Goal: Task Accomplishment & Management: Use online tool/utility

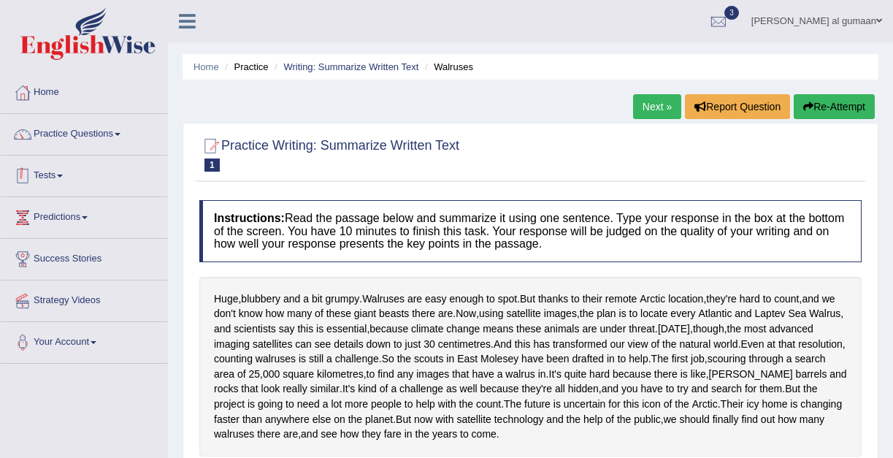
click at [59, 175] on link "Tests" at bounding box center [84, 174] width 167 height 37
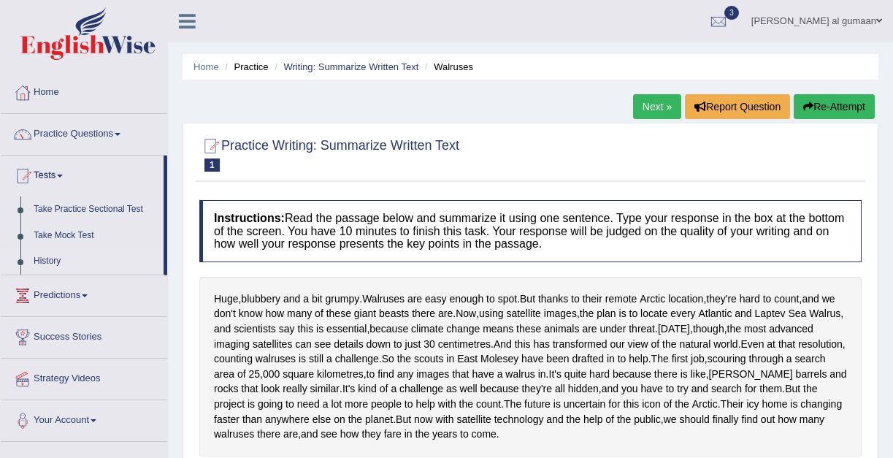
click at [56, 261] on link "History" at bounding box center [95, 261] width 137 height 26
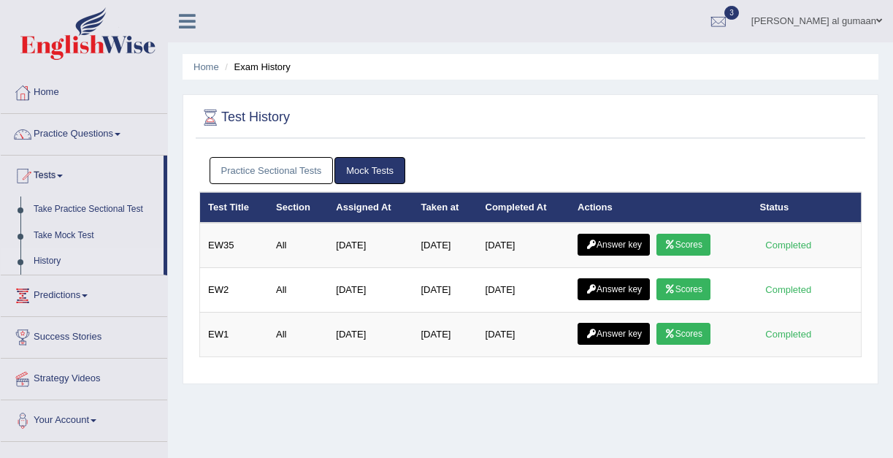
click at [62, 207] on link "Take Practice Sectional Test" at bounding box center [95, 209] width 137 height 26
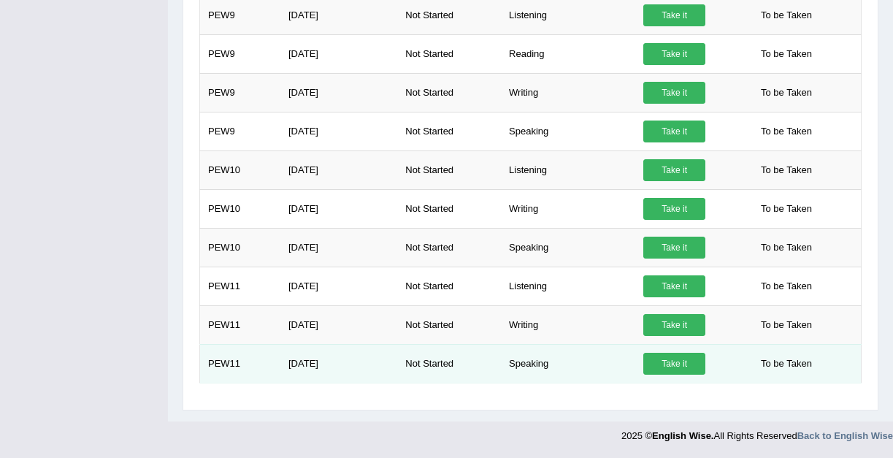
click at [657, 364] on link "Take it" at bounding box center [674, 364] width 62 height 22
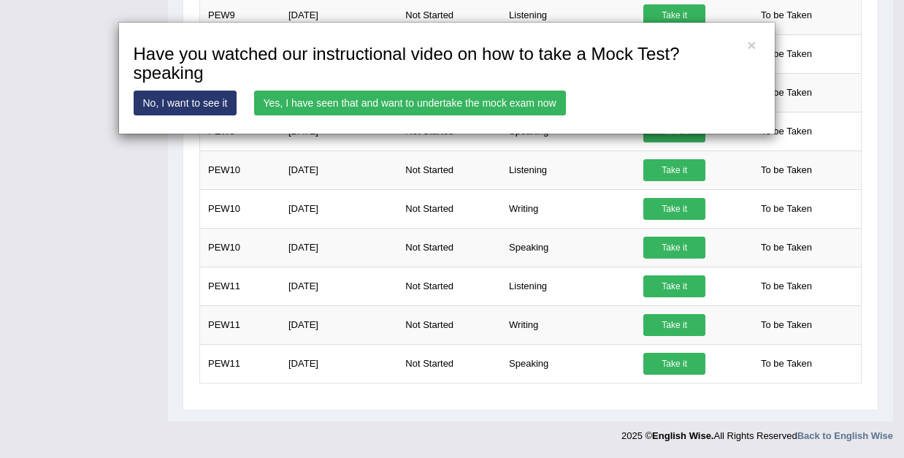
click at [454, 105] on link "Yes, I have seen that and want to undertake the mock exam now" at bounding box center [410, 103] width 312 height 25
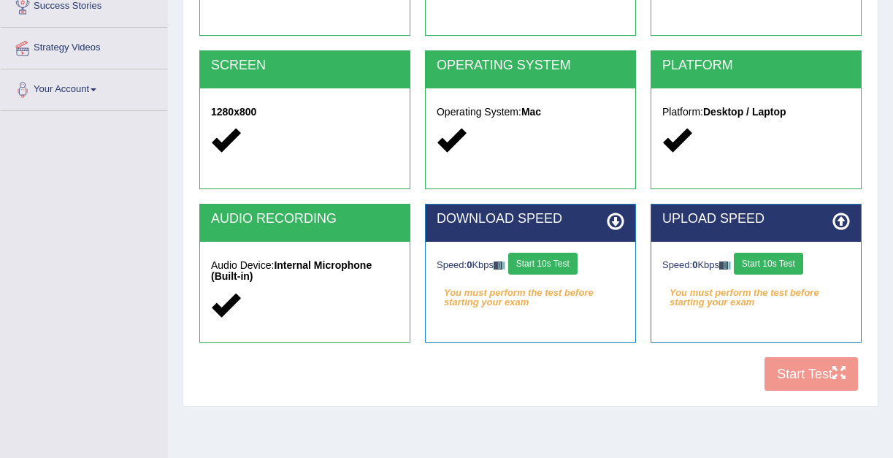
scroll to position [248, 0]
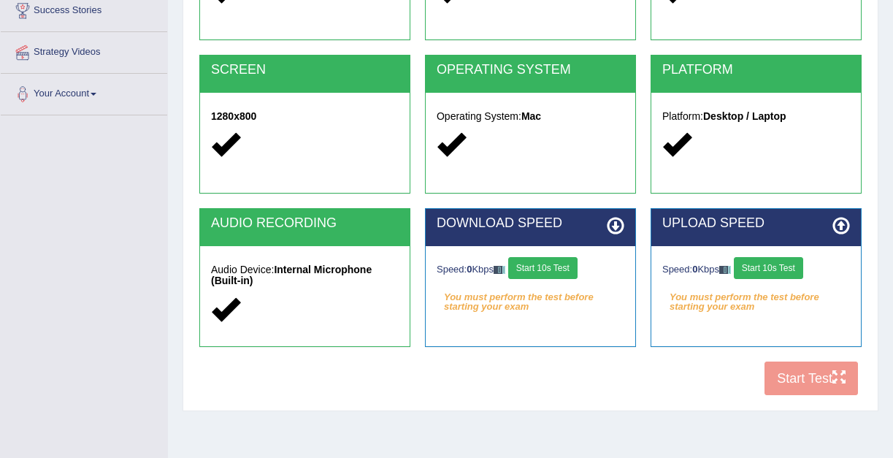
click at [547, 272] on button "Start 10s Test" at bounding box center [542, 268] width 69 height 22
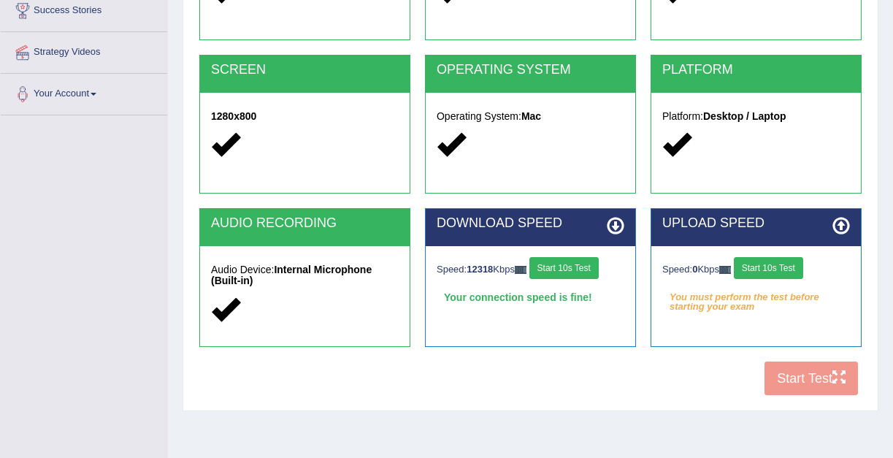
click at [764, 261] on button "Start 10s Test" at bounding box center [768, 268] width 69 height 22
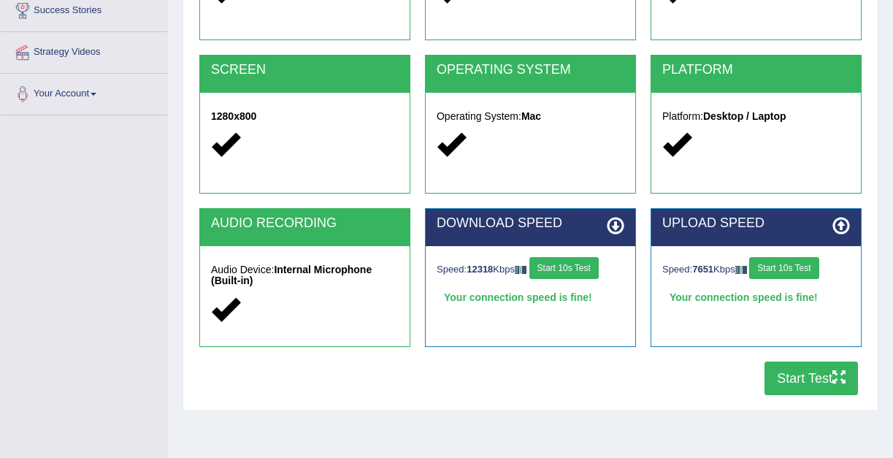
click at [793, 389] on button "Start Test" at bounding box center [811, 379] width 93 height 34
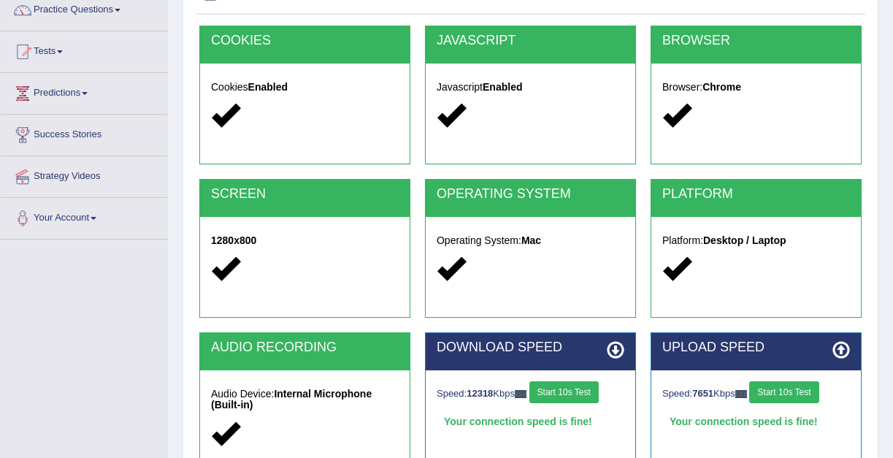
scroll to position [0, 0]
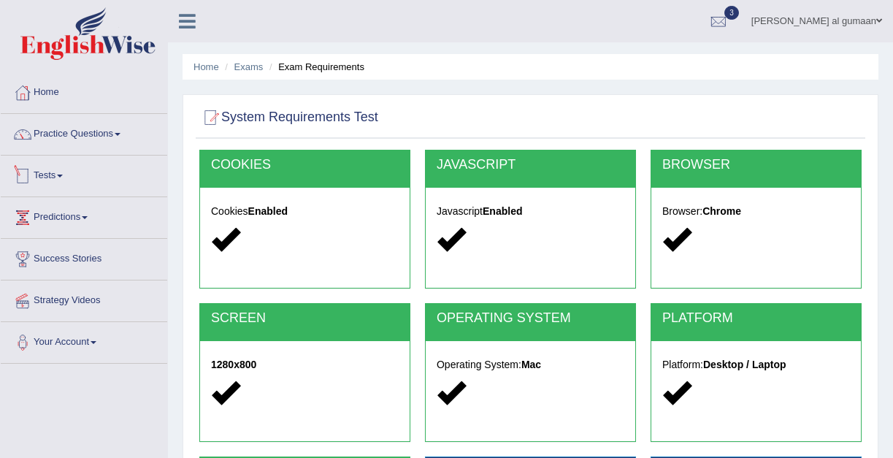
click at [60, 172] on link "Tests" at bounding box center [84, 174] width 167 height 37
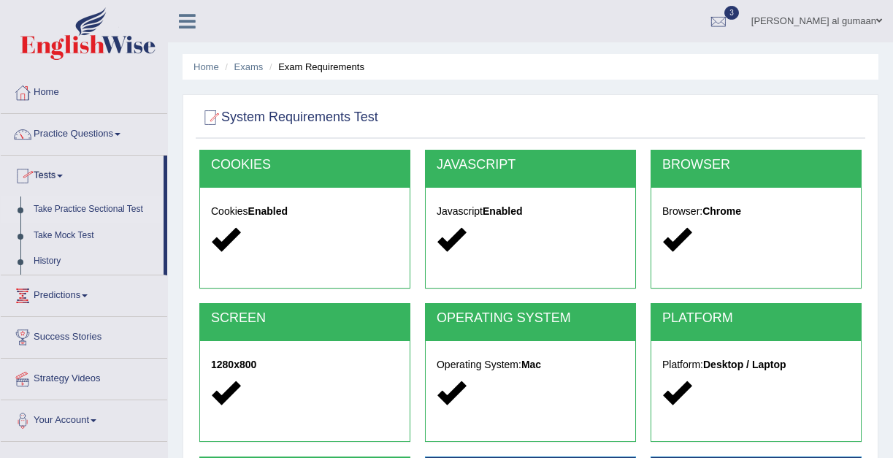
click at [64, 213] on link "Take Practice Sectional Test" at bounding box center [95, 209] width 137 height 26
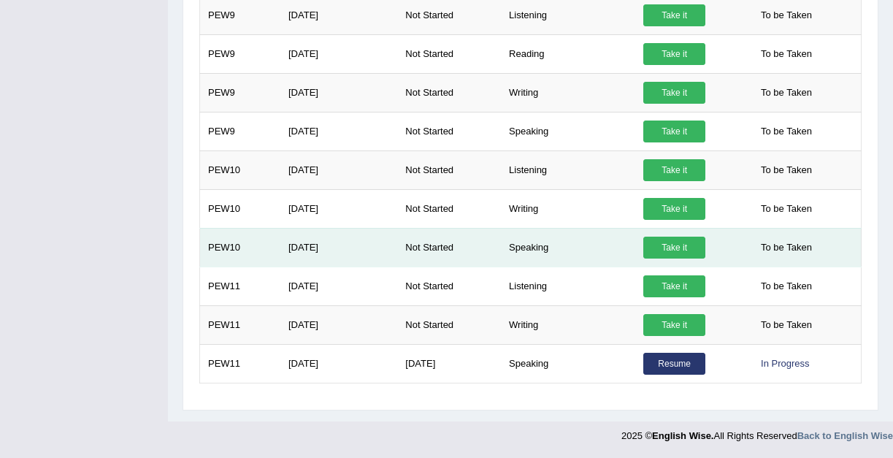
click at [672, 248] on link "Take it" at bounding box center [674, 248] width 62 height 22
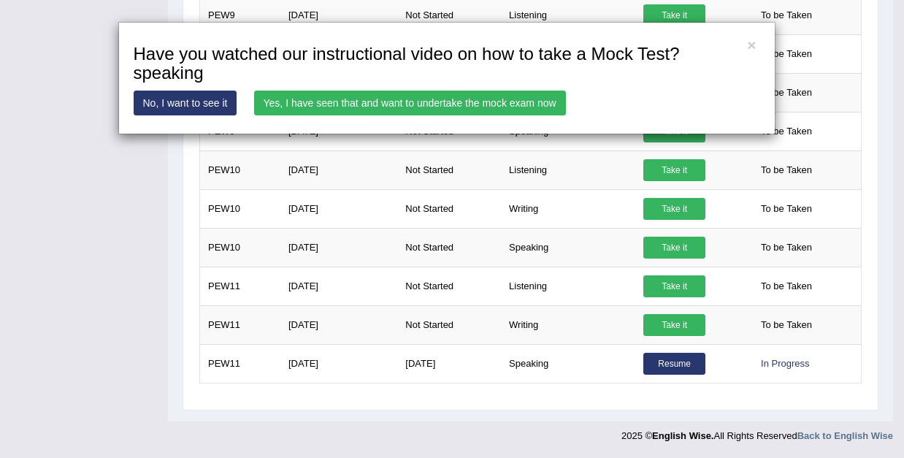
click at [468, 104] on link "Yes, I have seen that and want to undertake the mock exam now" at bounding box center [410, 103] width 312 height 25
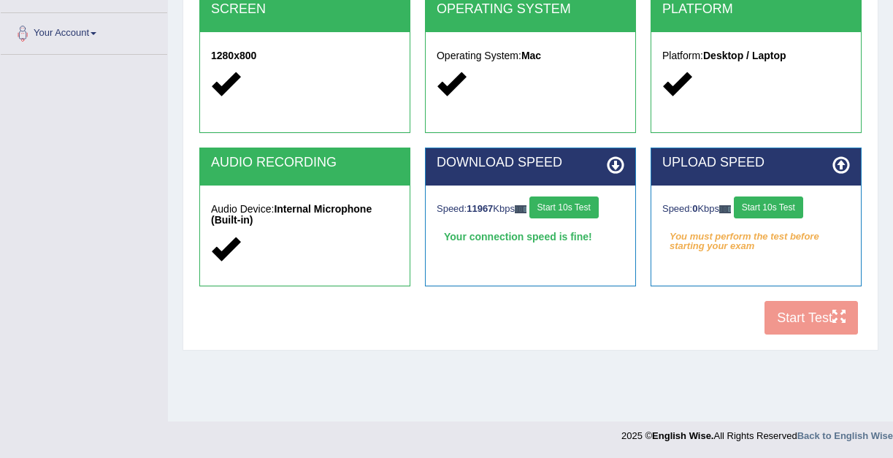
click at [789, 208] on button "Start 10s Test" at bounding box center [768, 207] width 69 height 22
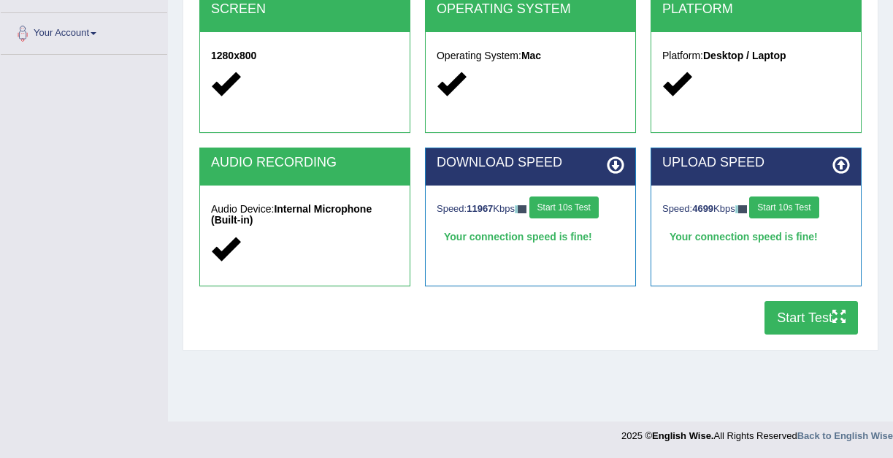
click at [798, 314] on button "Start Test" at bounding box center [811, 318] width 93 height 34
